Goal: Complete application form: Complete application form

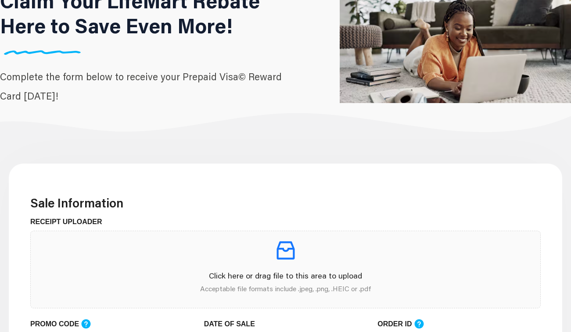
scroll to position [86, 0]
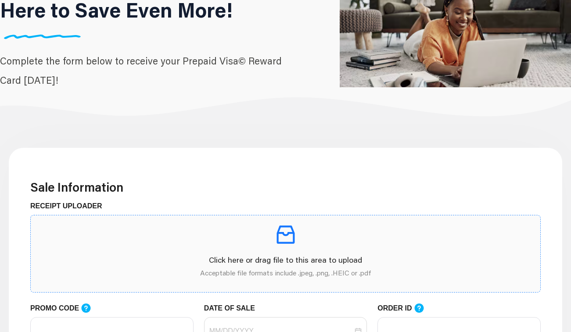
click at [241, 240] on p at bounding box center [286, 235] width 496 height 25
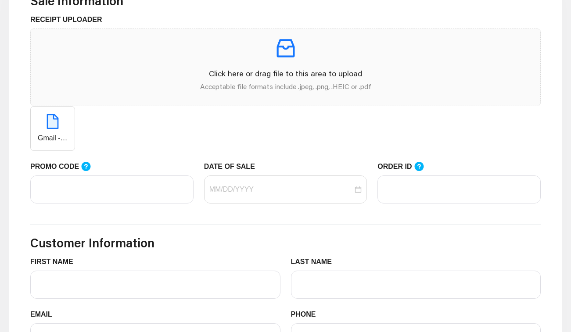
scroll to position [275, 0]
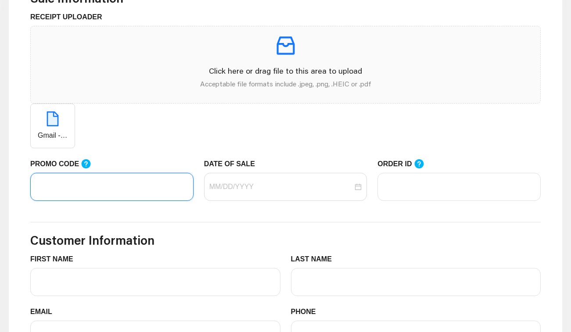
click at [131, 190] on input "PROMO CODE" at bounding box center [111, 187] width 163 height 28
paste input "LIFEMART20"
type input "LIFEMART20"
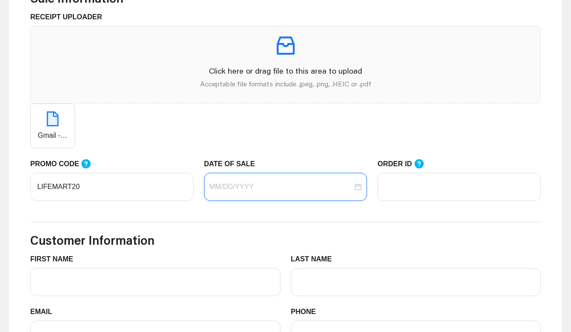
click at [257, 188] on input "DATE OF SALE" at bounding box center [281, 187] width 144 height 11
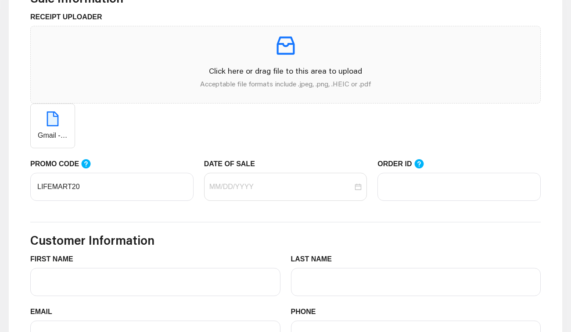
click at [181, 145] on div "Gmail - TicketsAtWork.com Order #102785023.pdf" at bounding box center [285, 126] width 510 height 45
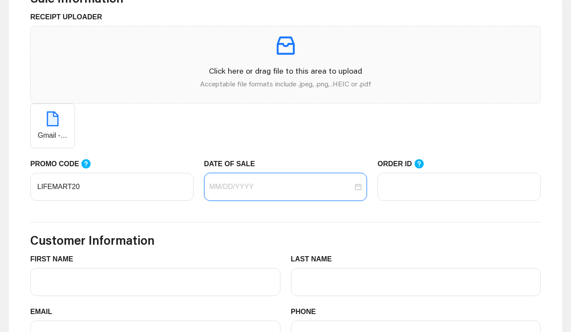
click at [243, 190] on input "DATE OF SALE" at bounding box center [281, 187] width 144 height 11
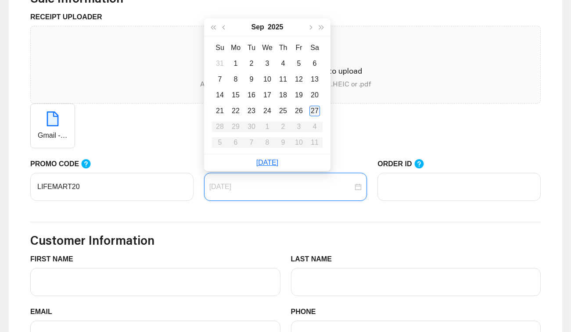
type input "09/27/2025"
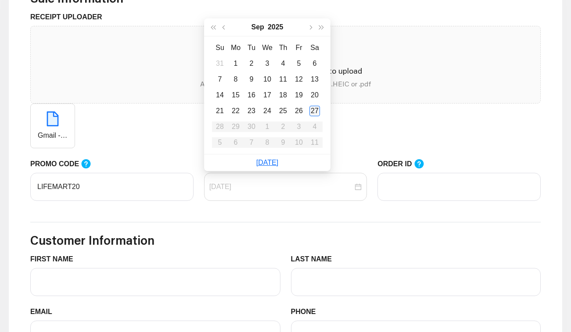
click at [313, 111] on div "27" at bounding box center [314, 111] width 11 height 11
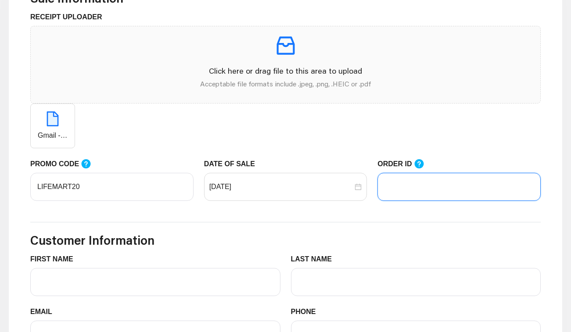
click at [404, 186] on input "ORDER ID" at bounding box center [458, 187] width 163 height 28
paste input "102785023"
type input "102785023"
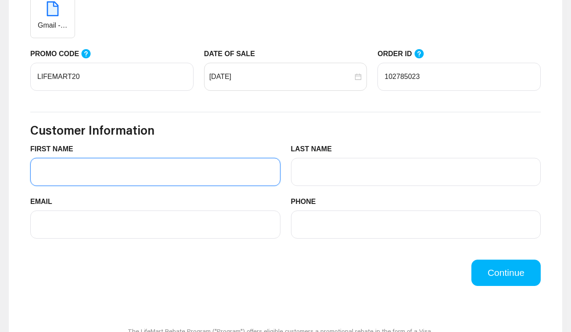
scroll to position [387, 0]
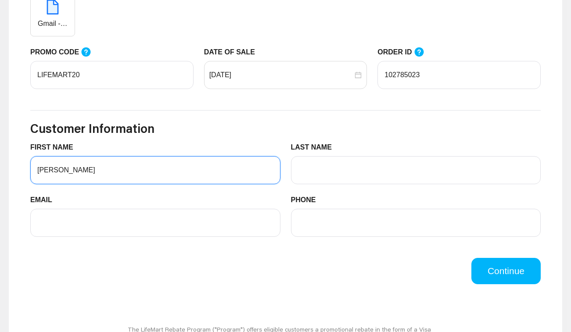
type input "Aidan"
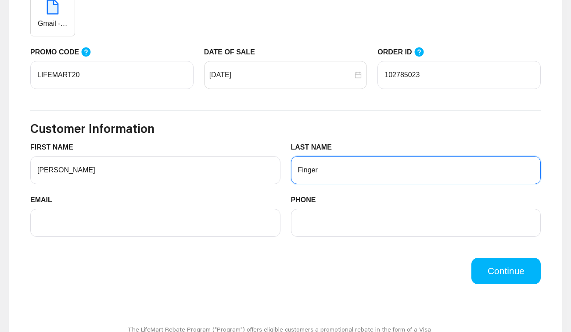
type input "Finger"
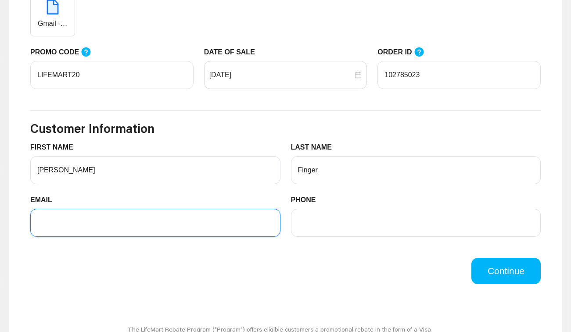
type input "aidan.finger@gmail.com"
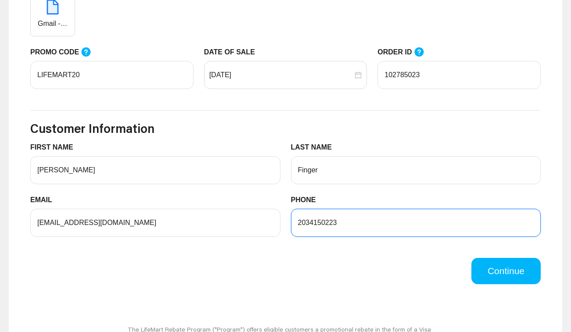
type input "2034150223"
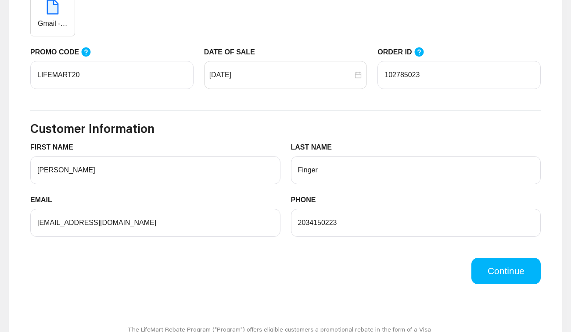
click at [365, 281] on div "Continue" at bounding box center [285, 271] width 521 height 26
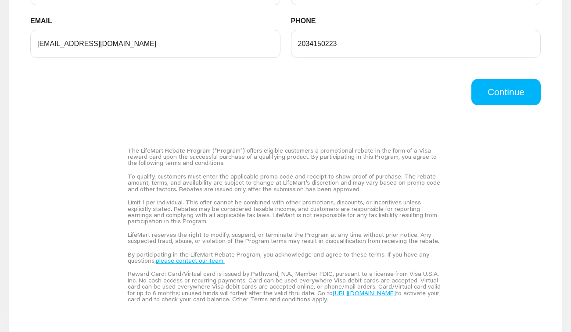
scroll to position [571, 0]
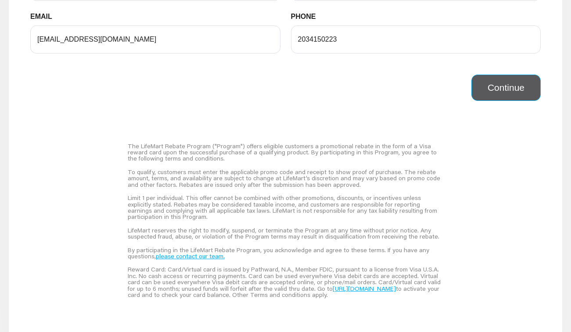
click at [507, 89] on button "Continue" at bounding box center [505, 88] width 69 height 26
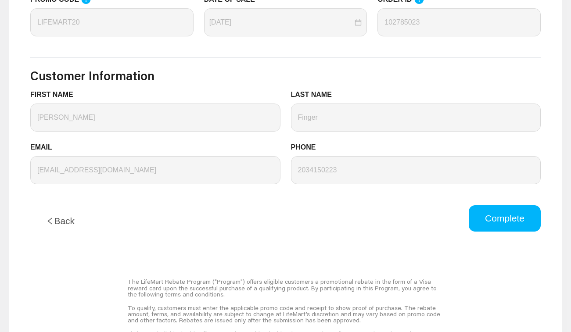
scroll to position [386, 0]
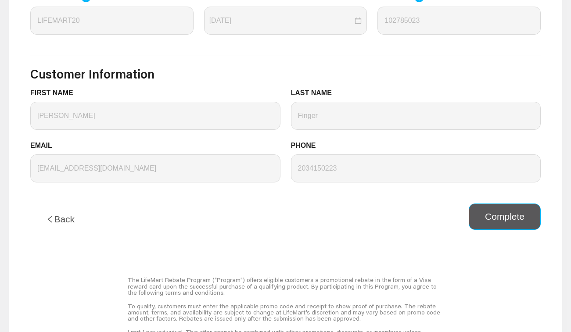
click at [499, 217] on button "Complete" at bounding box center [505, 217] width 72 height 26
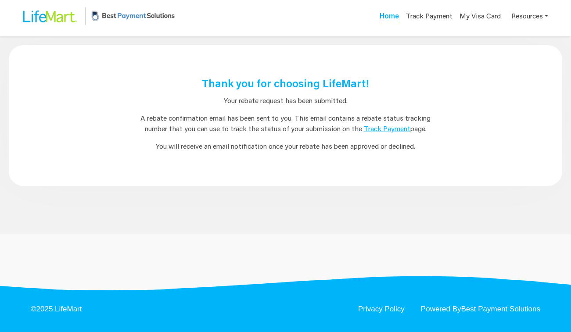
scroll to position [0, 0]
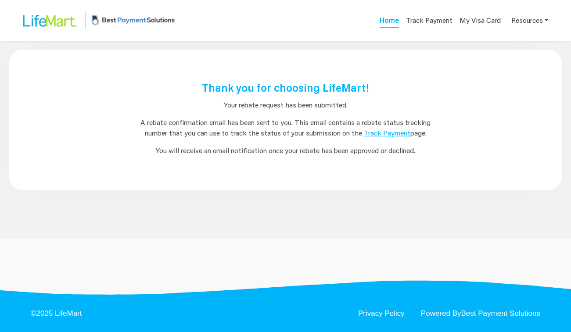
click at [386, 133] on link "Track Payment" at bounding box center [387, 132] width 47 height 9
